Goal: Check status: Check status

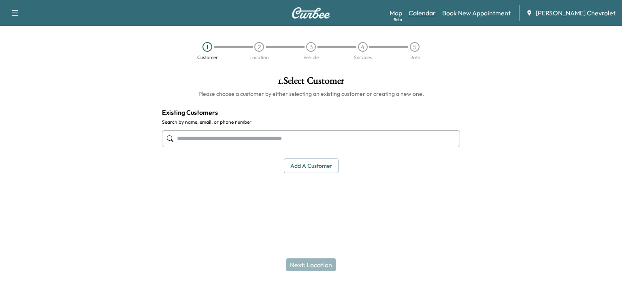
click at [436, 11] on link "Calendar" at bounding box center [422, 13] width 27 height 10
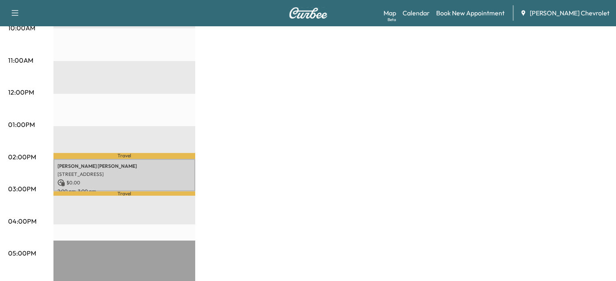
scroll to position [293, 0]
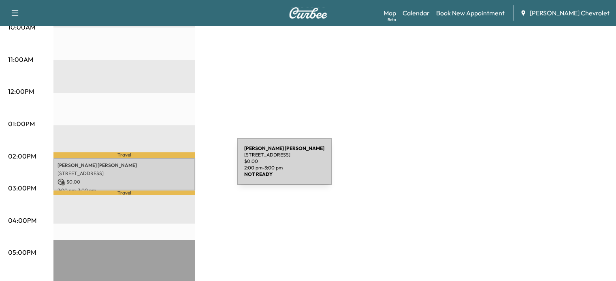
click at [176, 171] on p "[STREET_ADDRESS]" at bounding box center [125, 174] width 134 height 6
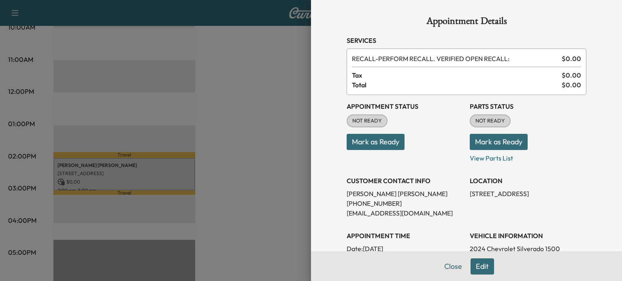
click at [379, 144] on button "Mark as Ready" at bounding box center [376, 142] width 58 height 16
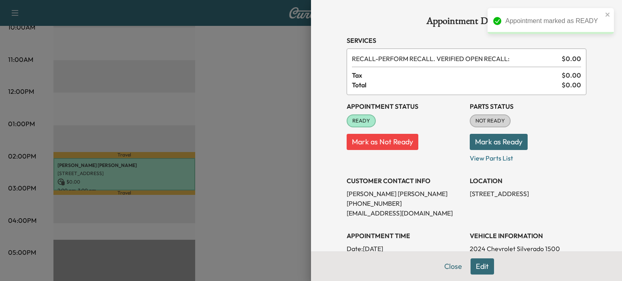
click at [473, 147] on button "Mark as Ready" at bounding box center [499, 142] width 58 height 16
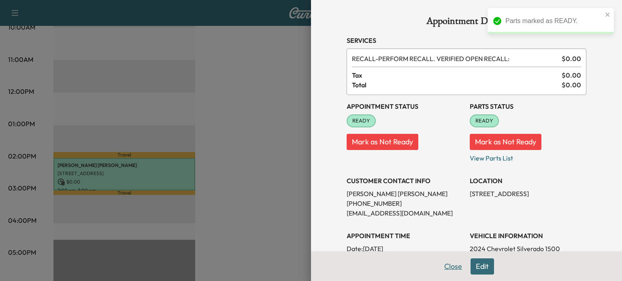
click at [444, 263] on button "Close" at bounding box center [453, 267] width 28 height 16
